Goal: Task Accomplishment & Management: Manage account settings

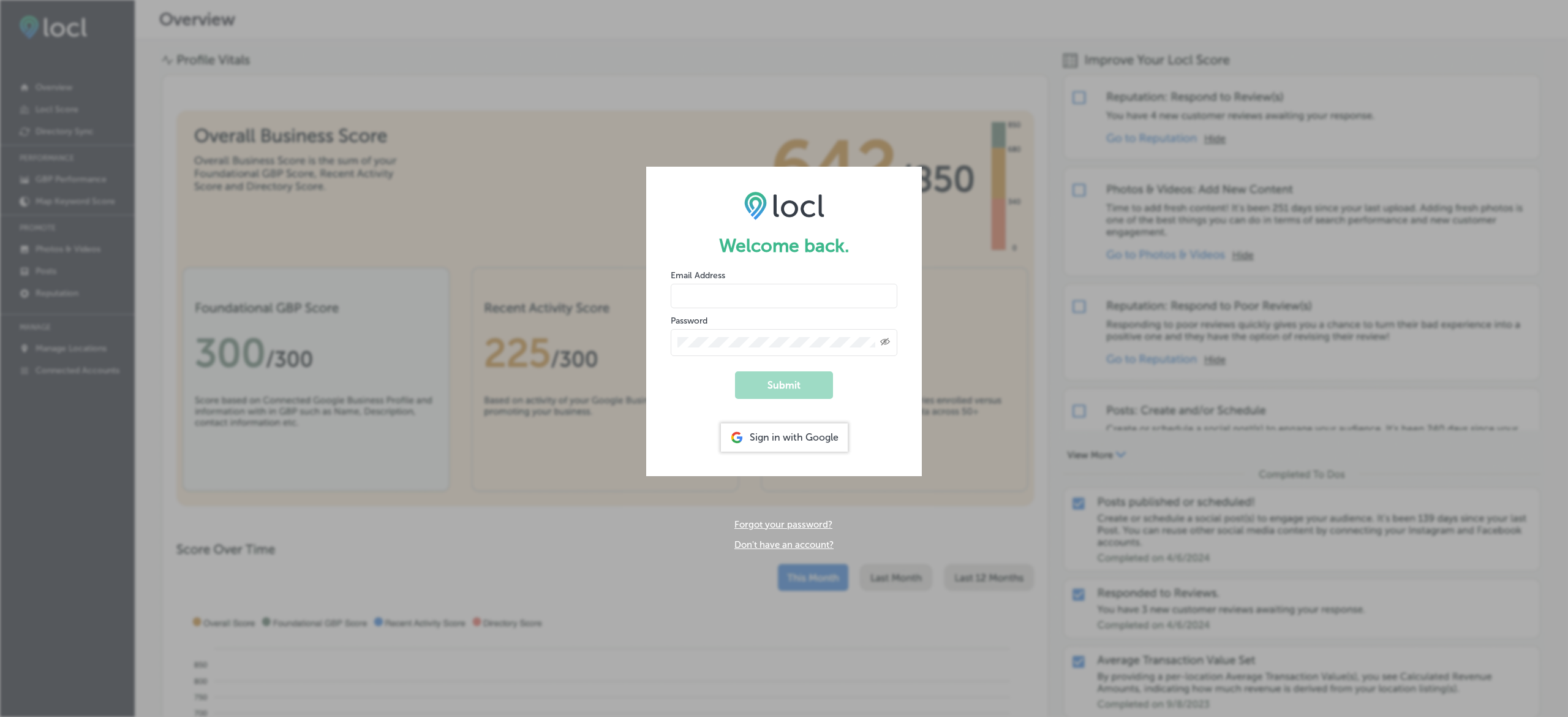
type input "janettep@n-compass.biz"
click at [993, 340] on div "Welcome back. Email Address janettep@n-compass.biz Password Created with Sketch…" at bounding box center [784, 358] width 1568 height 717
click at [774, 381] on button "Submit" at bounding box center [784, 385] width 98 height 28
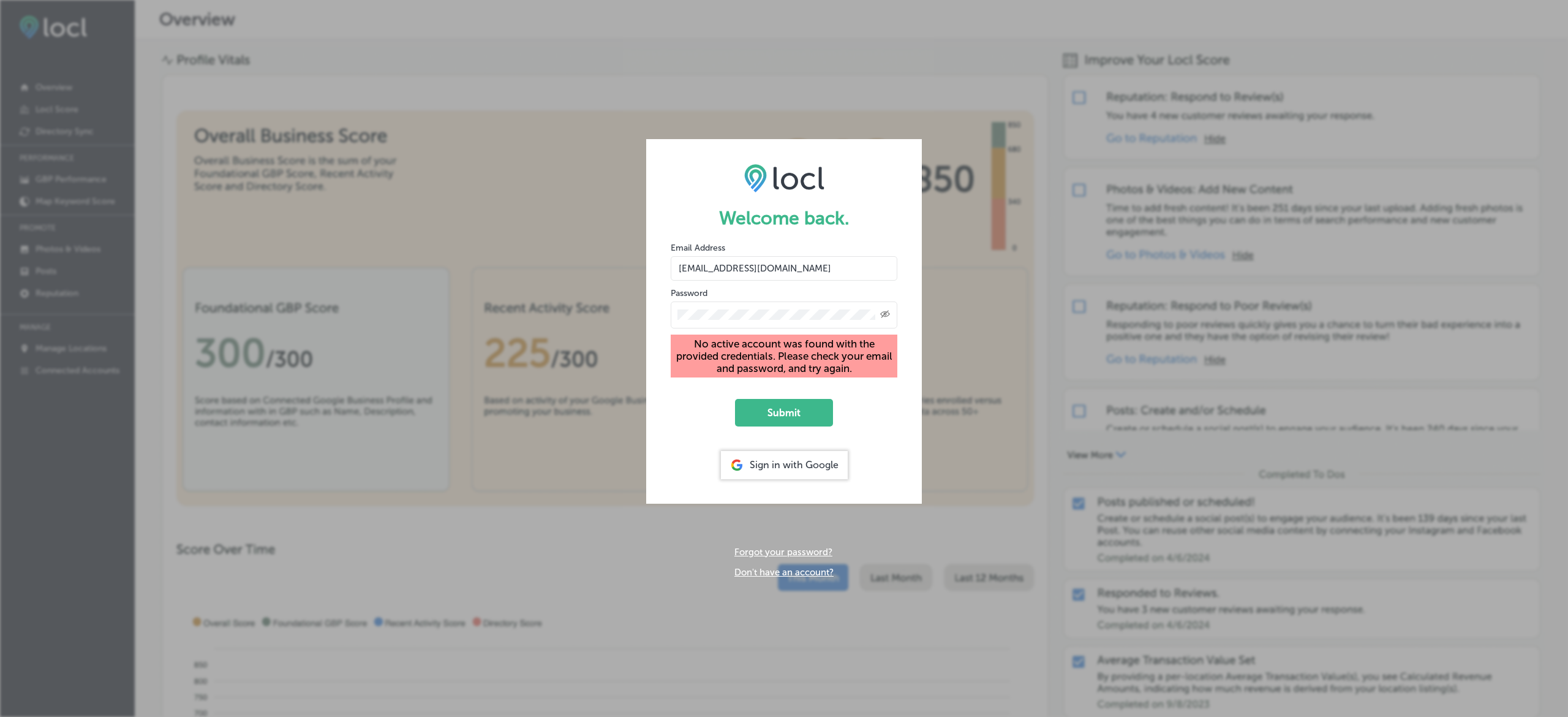
click at [765, 304] on div "Created with Sketch." at bounding box center [784, 315] width 227 height 27
click at [767, 305] on div "Created with Sketch." at bounding box center [784, 315] width 227 height 27
click at [605, 320] on div "Welcome back. Email Address janettep@n-compass.biz Password Created with Sketch…" at bounding box center [784, 358] width 1568 height 717
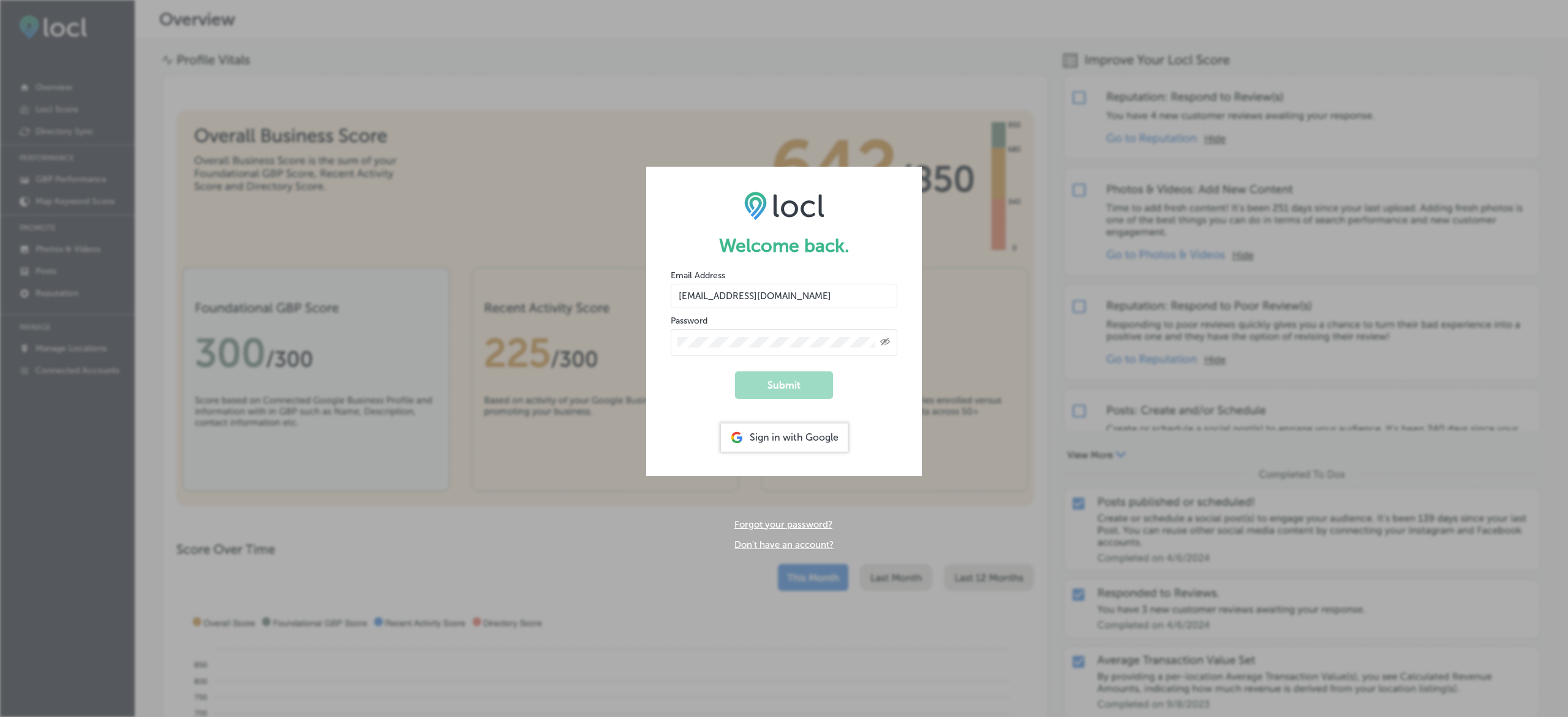
drag, startPoint x: 804, startPoint y: 295, endPoint x: 652, endPoint y: 299, distance: 152.1
click at [652, 299] on form "Welcome back. Email Address janettep@n-compass.biz Password Created with Sketch…" at bounding box center [784, 321] width 276 height 309
type input "miaa@n-compass.biz"
click at [777, 382] on button "Submit" at bounding box center [784, 385] width 98 height 28
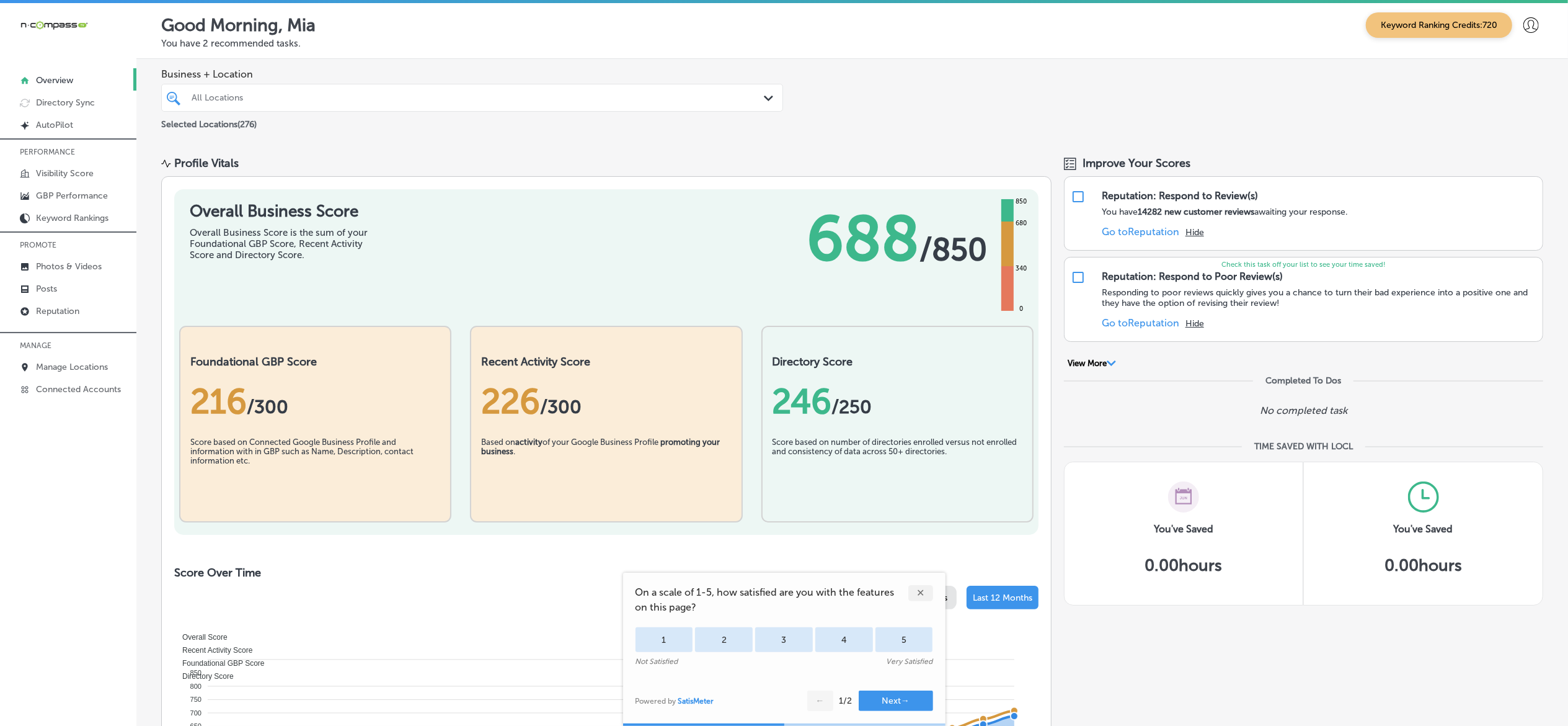
click at [271, 97] on div "All Locations" at bounding box center [478, 98] width 573 height 11
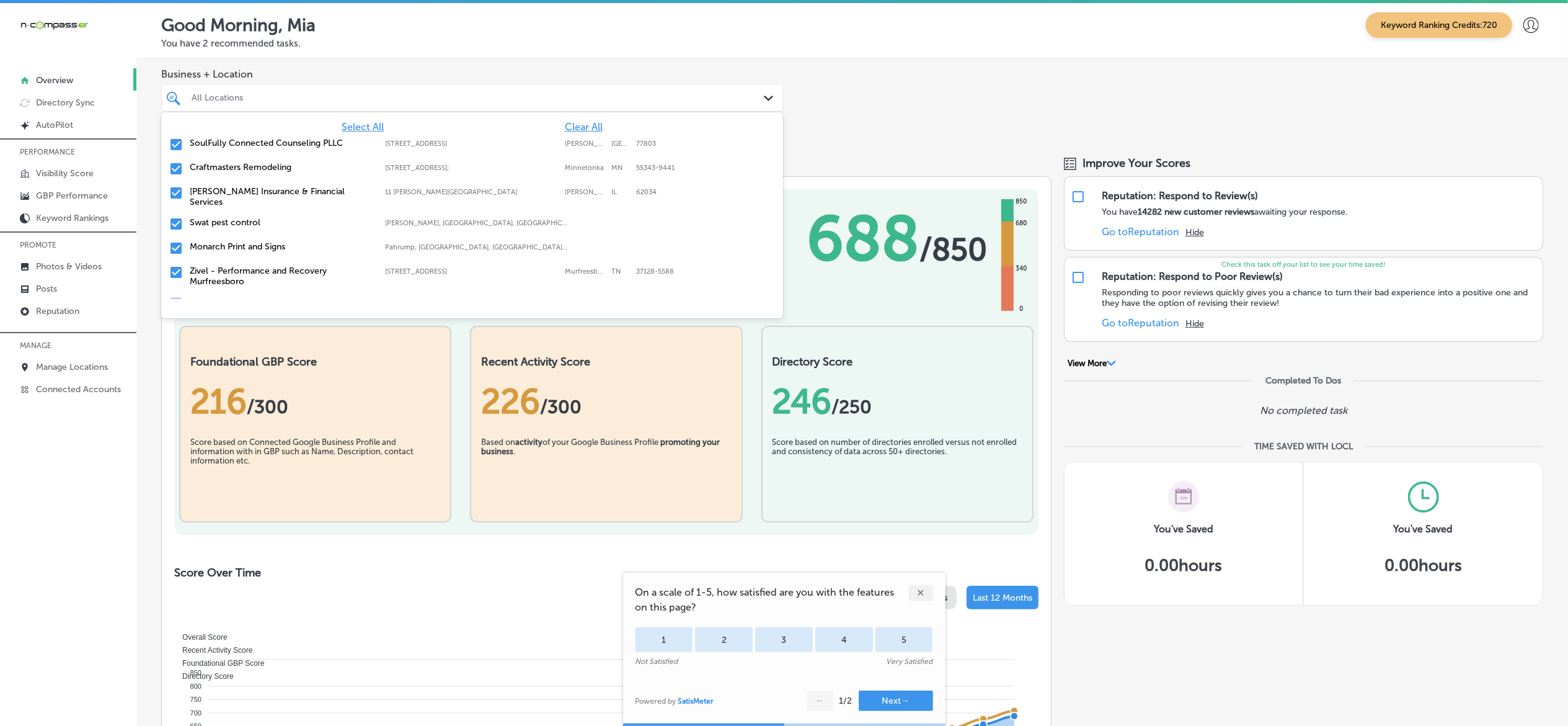
click at [571, 121] on span "Clear All" at bounding box center [584, 126] width 38 height 12
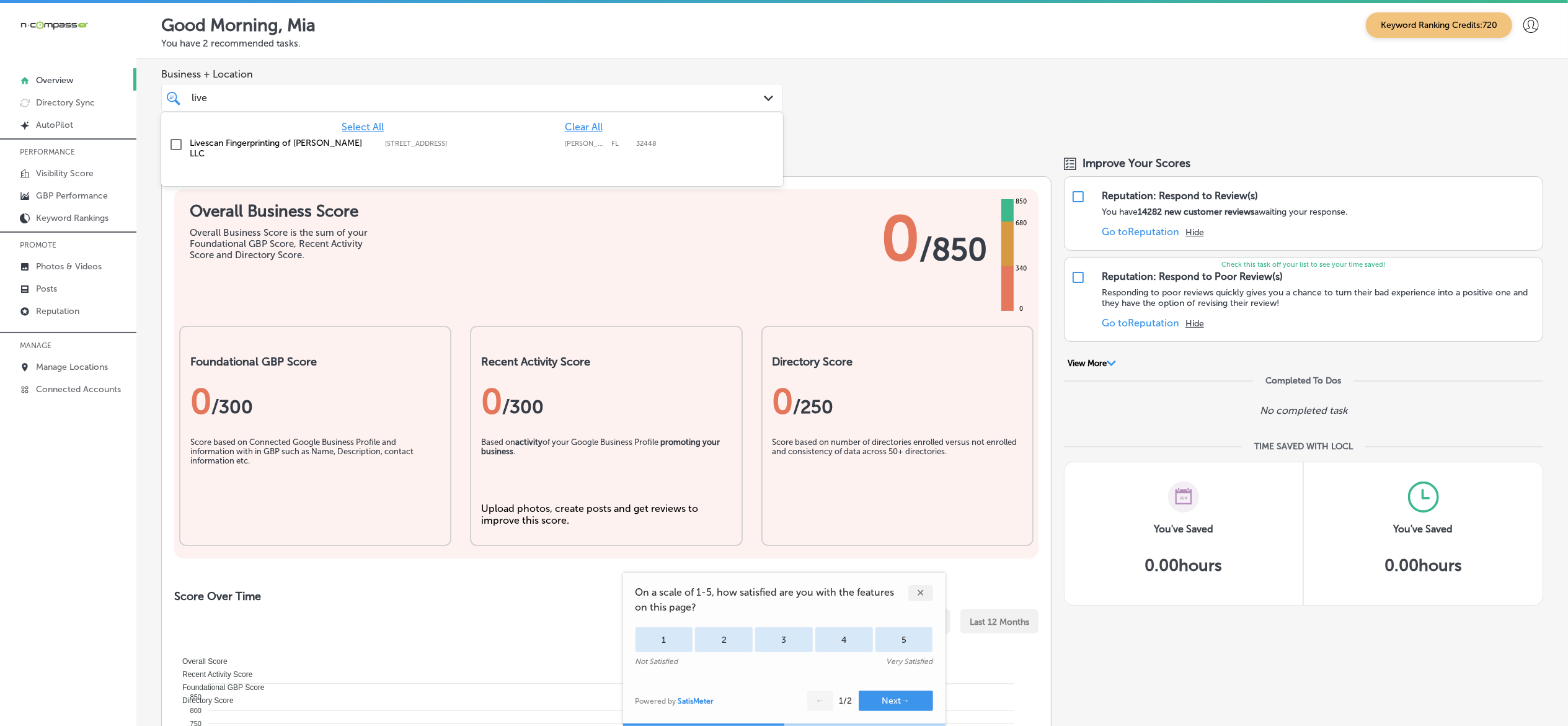
click at [179, 141] on input "checkbox" at bounding box center [176, 145] width 15 height 15
type input "live"
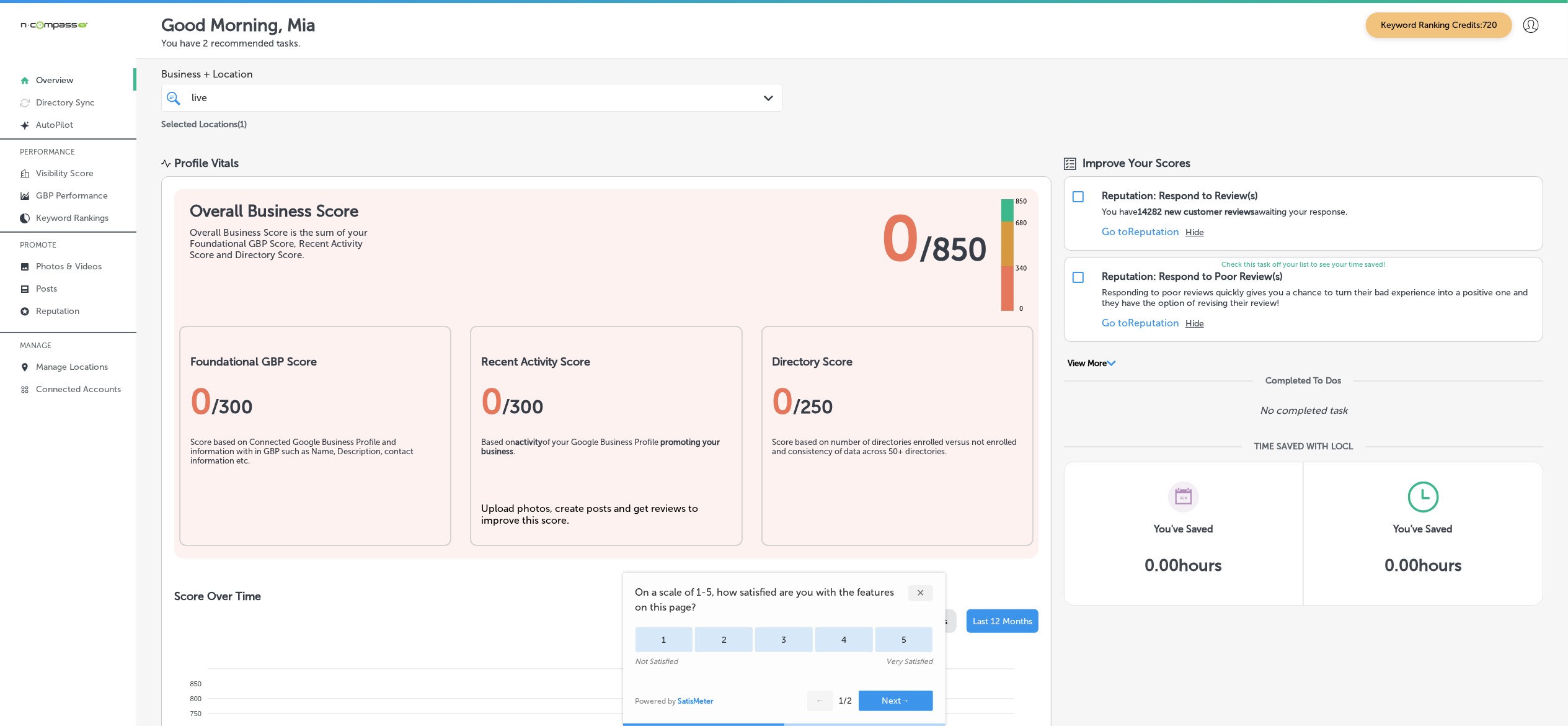
click at [302, 94] on div "live live" at bounding box center [444, 97] width 507 height 17
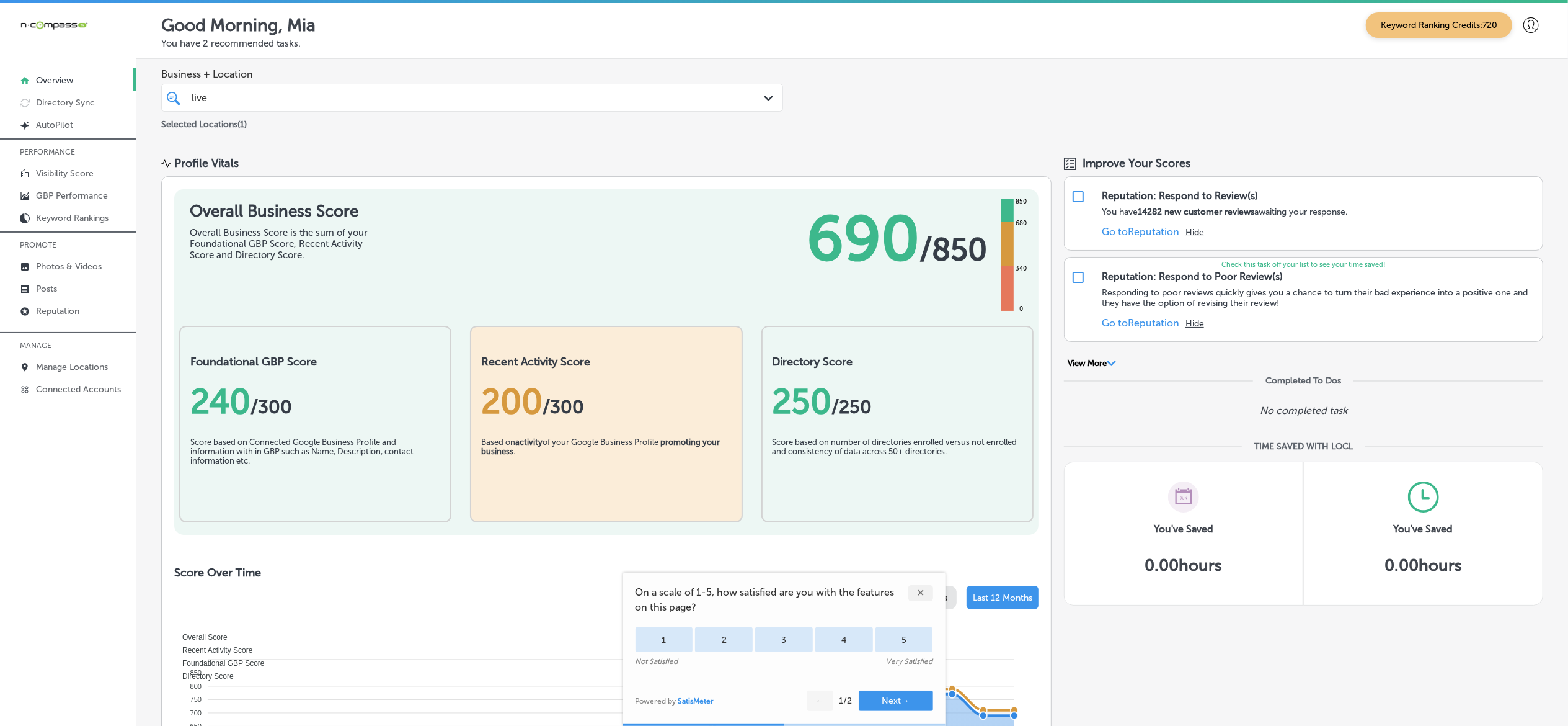
click at [859, 128] on div "Business + Location live live Path Created with Sketch. Selected Locations ( 1 )" at bounding box center [852, 100] width 1431 height 82
click at [63, 369] on p "Manage Locations" at bounding box center [72, 367] width 72 height 11
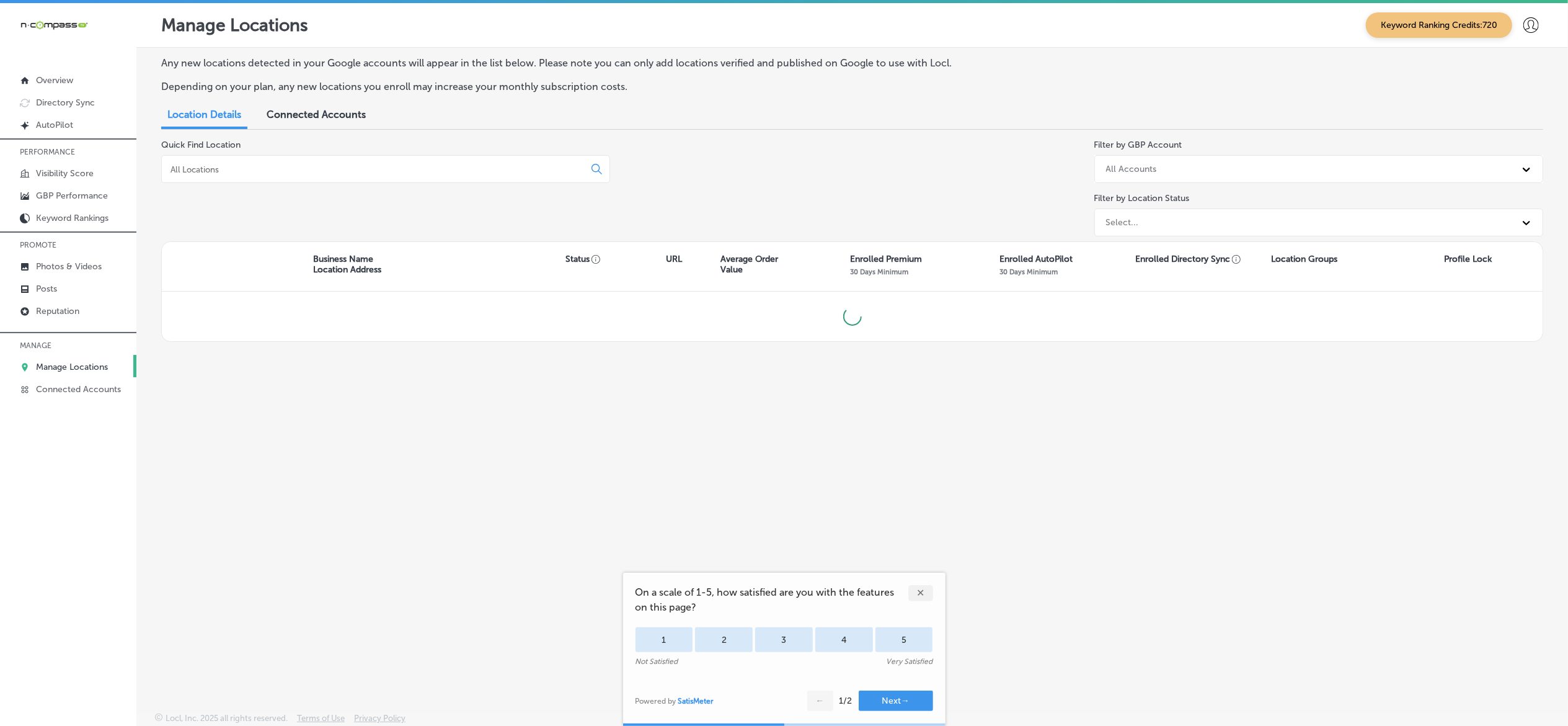
click at [363, 171] on input at bounding box center [375, 169] width 412 height 11
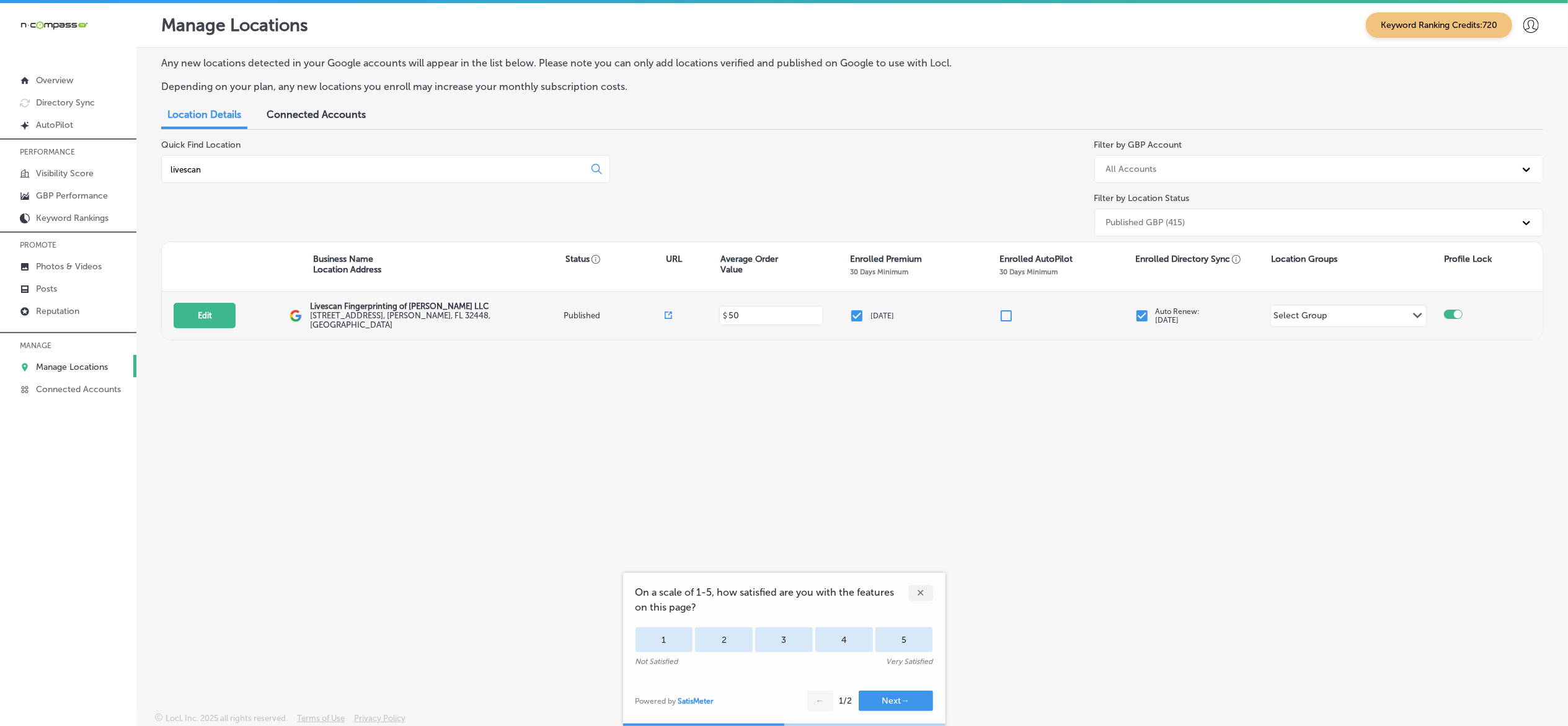
type input "livescan"
click at [397, 315] on label "3026 Auction Drive , Marianna, FL 32448, US" at bounding box center [435, 319] width 251 height 18
click at [217, 326] on button "Edit" at bounding box center [204, 315] width 62 height 25
select select "US"
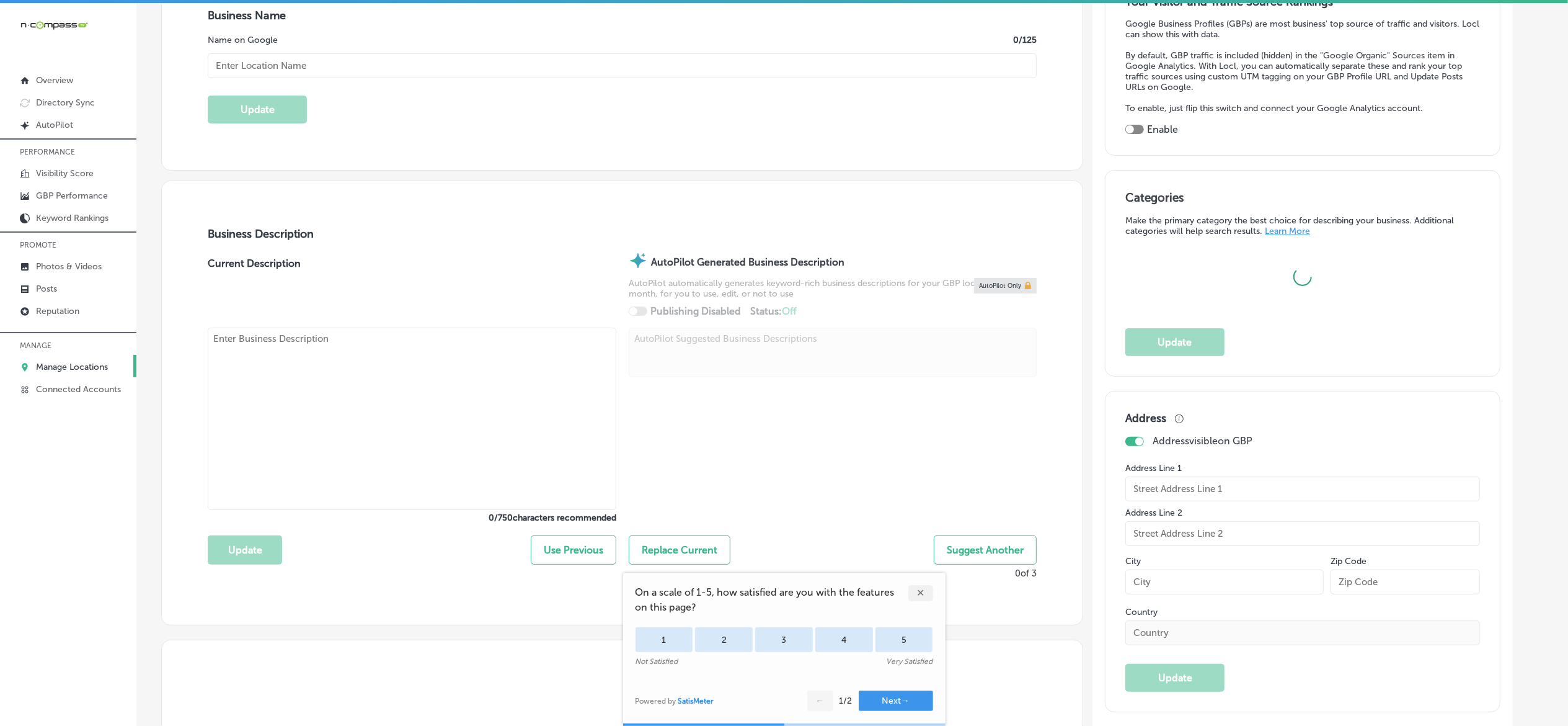
type input "Livescan Fingerprinting of Marianna LLC"
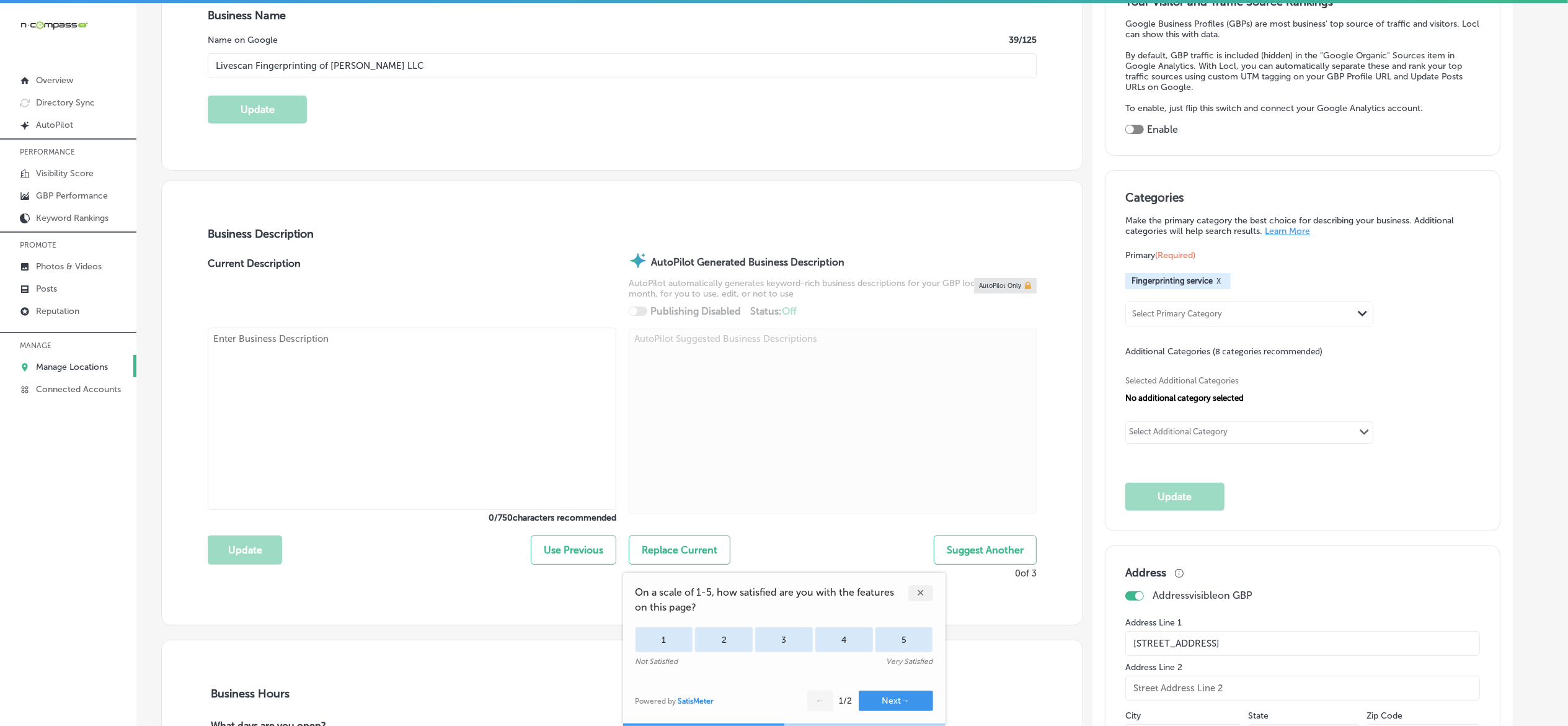
type input "3026 Auction Drive"
type input "Marianna"
type input "32448"
type input "US"
type input "https://www.livescanfingerprintingofmarianna.com/"
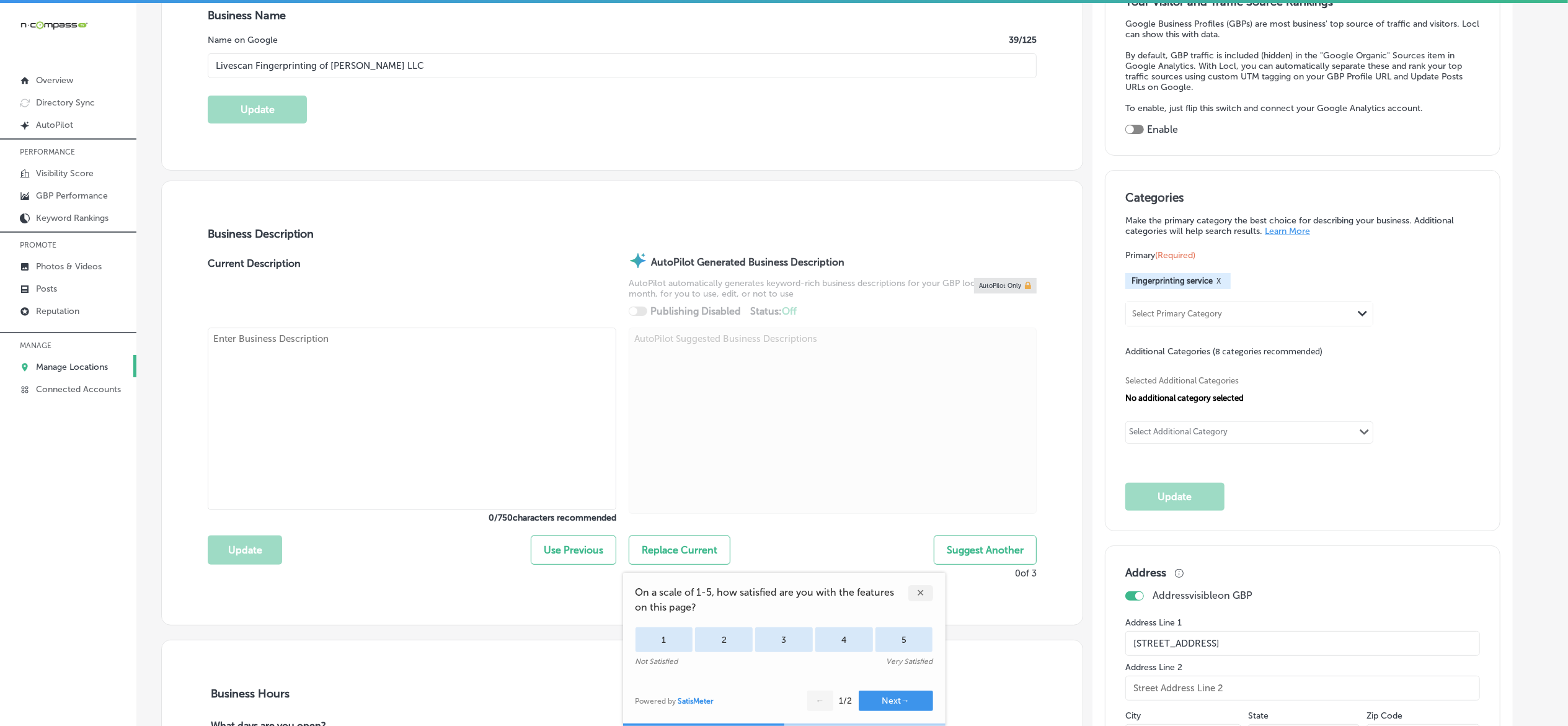
checkbox input "true"
type textarea "Livescan Fingerprinting of Marianna is a family-owned, professional service ded…"
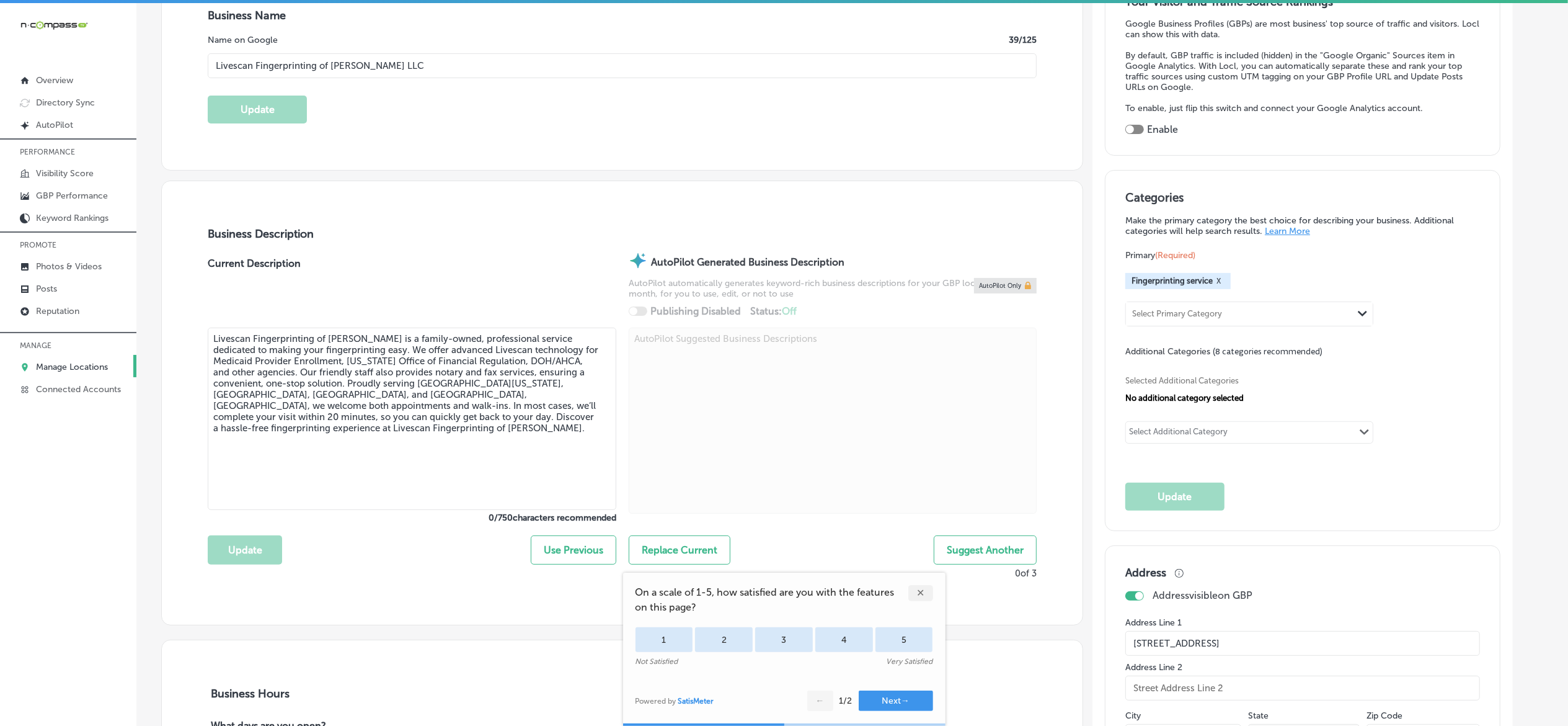
type input "+1 850 209 9529"
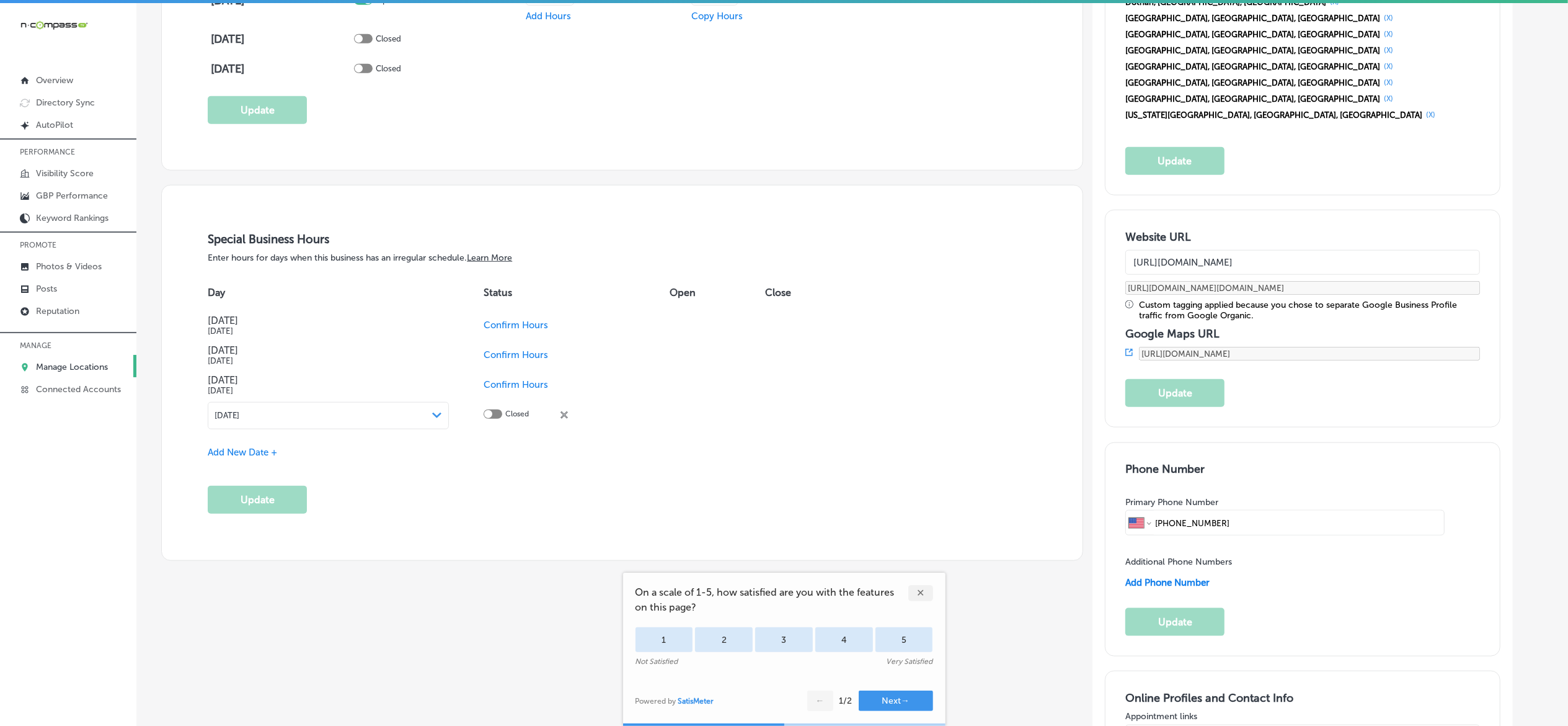
scroll to position [1241, 0]
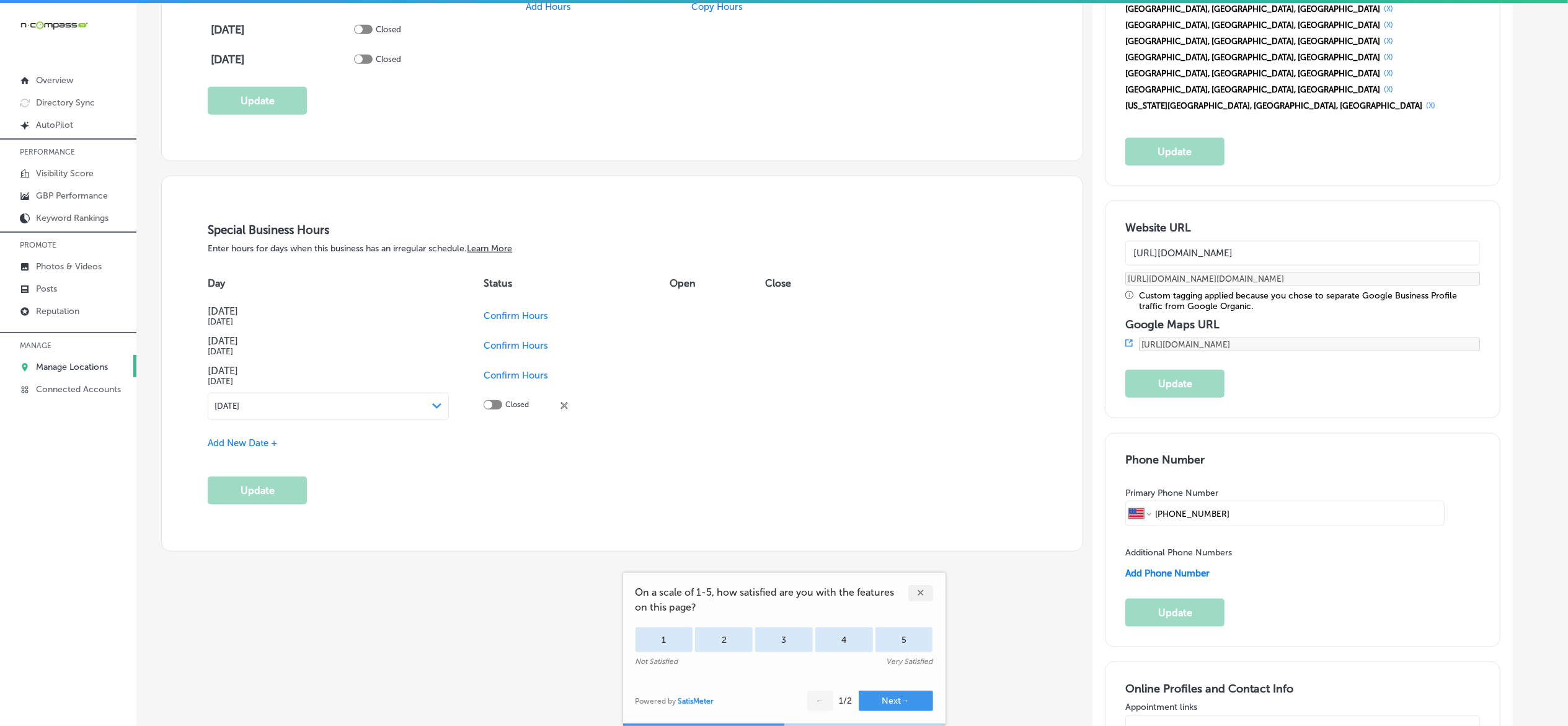
click at [928, 591] on div "✕" at bounding box center [921, 593] width 24 height 16
